Goal: Task Accomplishment & Management: Use online tool/utility

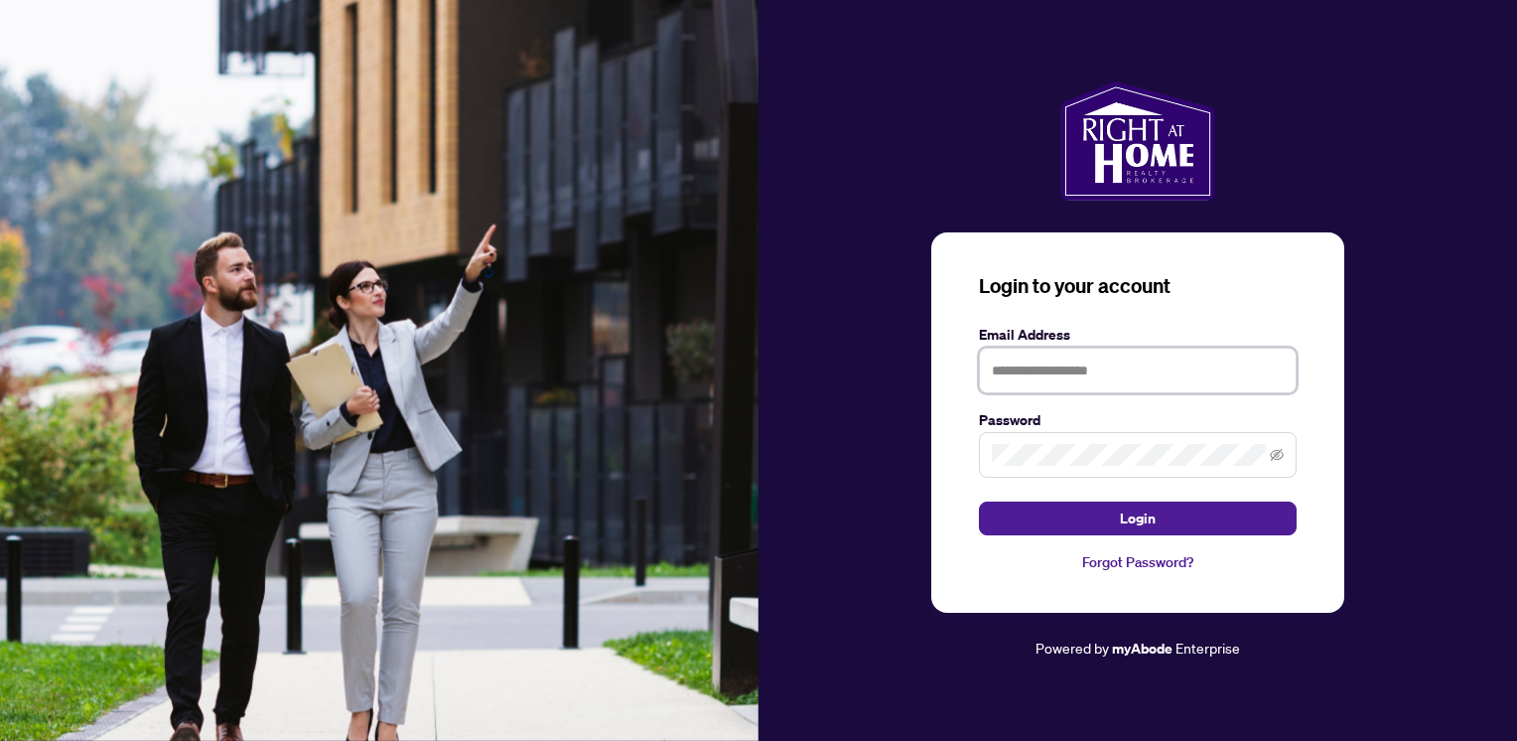
click at [1033, 369] on input "text" at bounding box center [1138, 370] width 318 height 46
type input "**********"
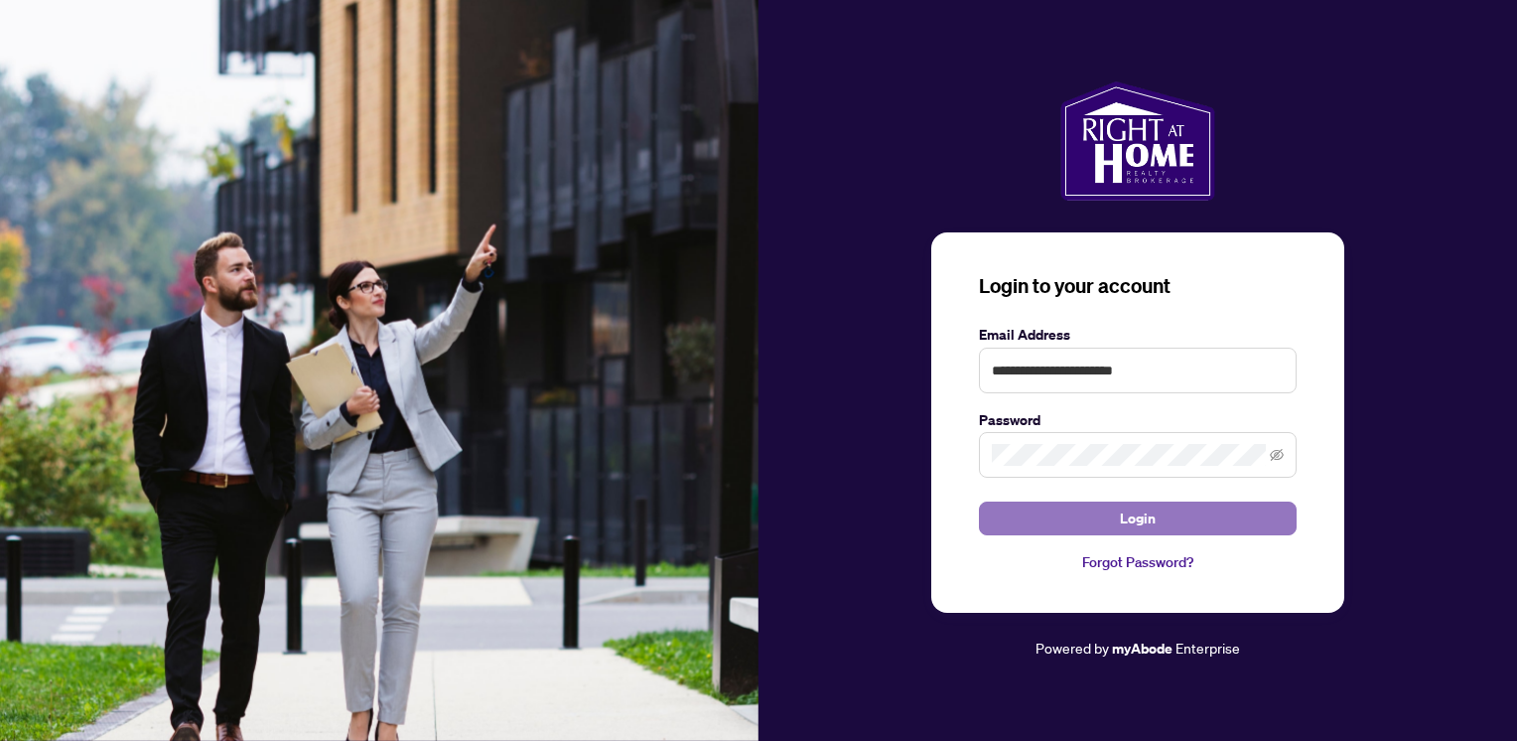
click at [1101, 522] on button "Login" at bounding box center [1138, 518] width 318 height 34
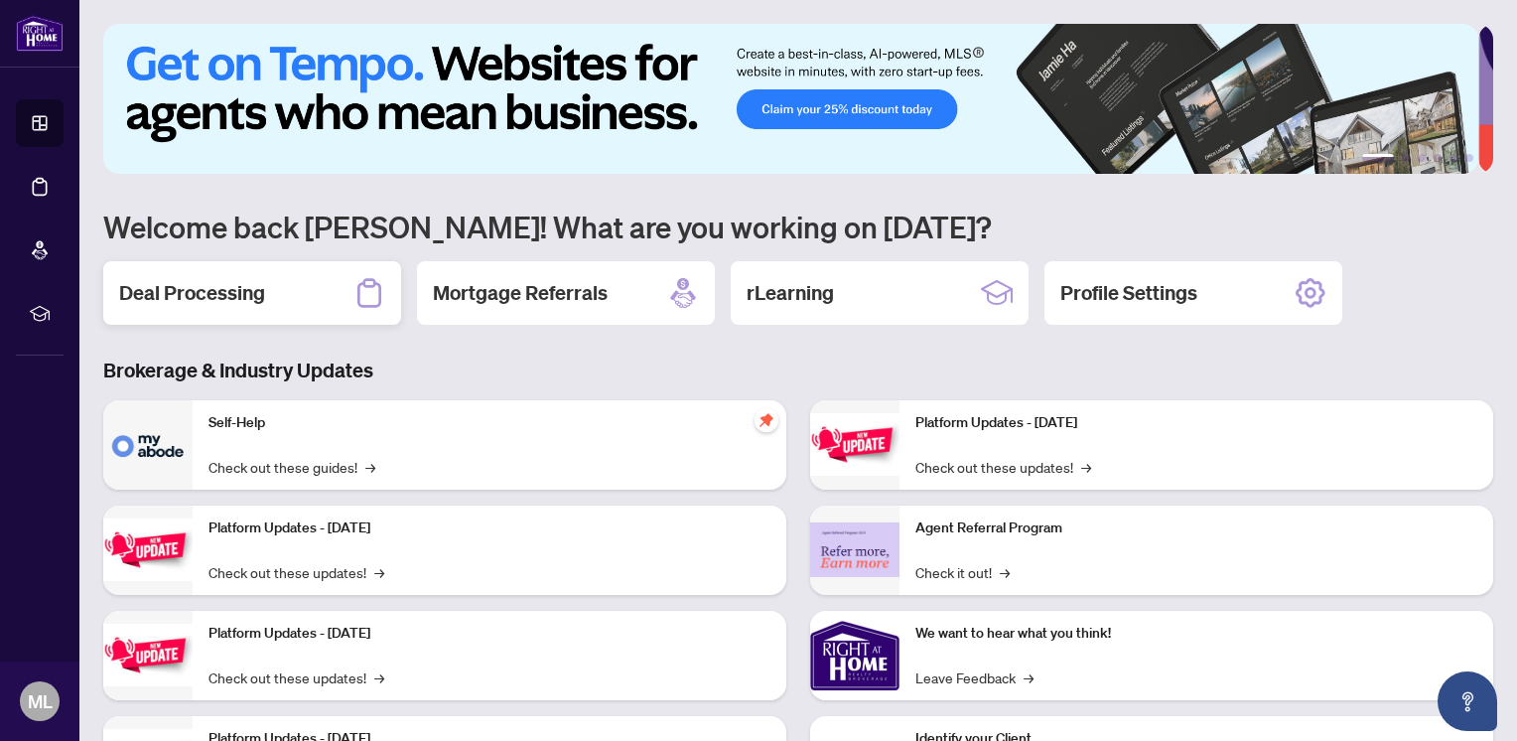
click at [170, 286] on h2 "Deal Processing" at bounding box center [192, 293] width 146 height 28
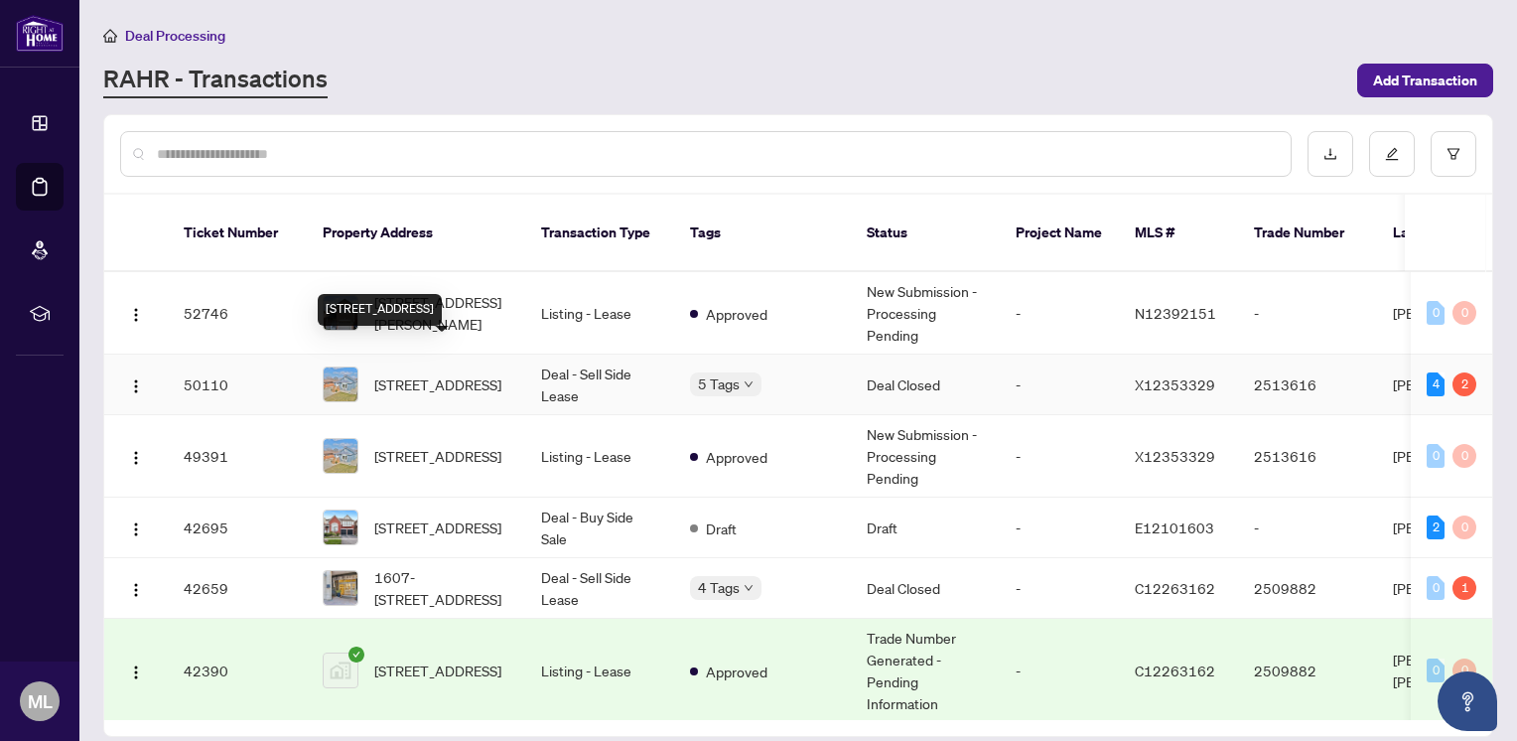
click at [422, 373] on span "[STREET_ADDRESS]" at bounding box center [437, 384] width 127 height 22
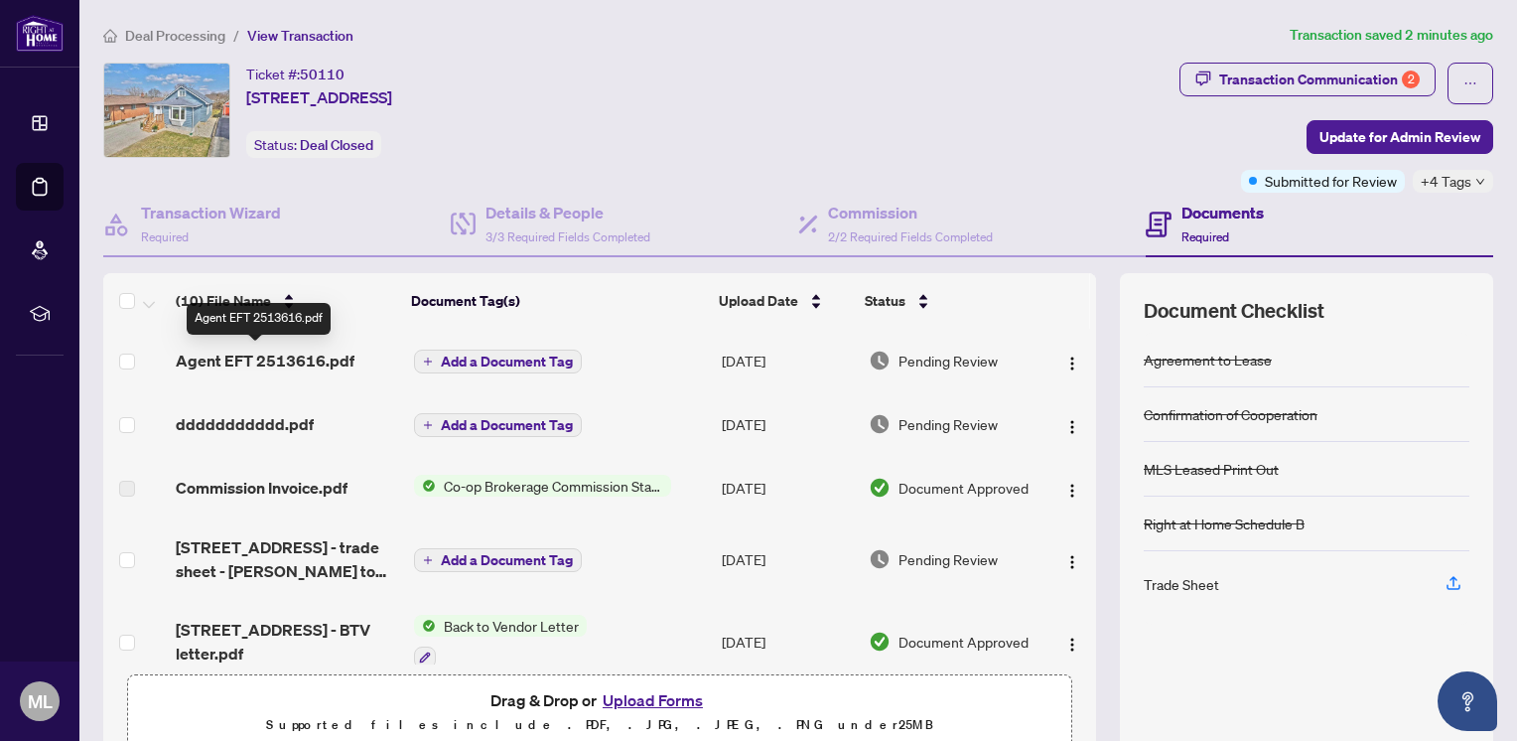
click at [278, 351] on span "Agent EFT 2513616.pdf" at bounding box center [265, 360] width 179 height 24
